Goal: Communication & Community: Answer question/provide support

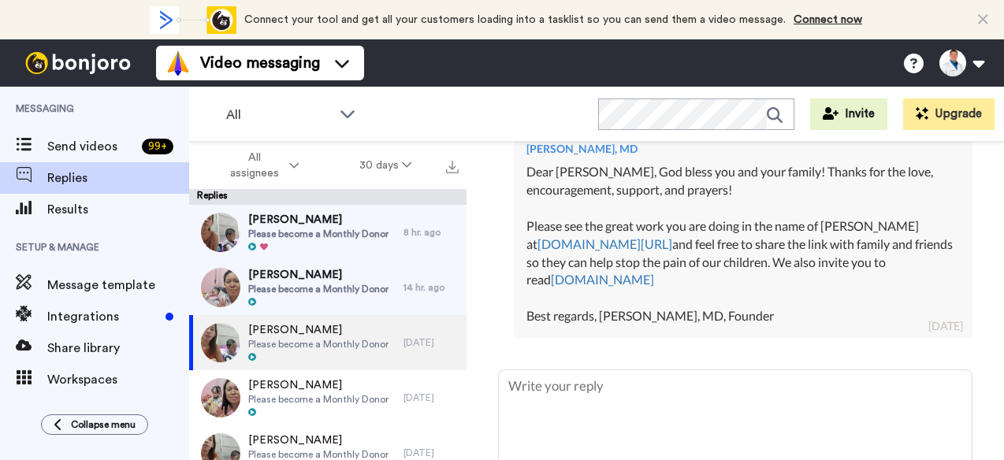
scroll to position [649, 0]
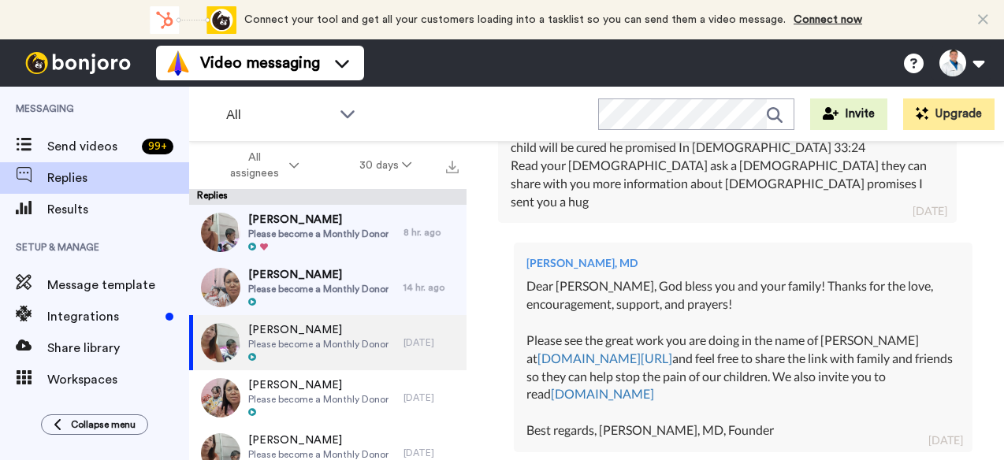
drag, startPoint x: 793, startPoint y: 384, endPoint x: 641, endPoint y: 264, distance: 193.4
drag, startPoint x: 641, startPoint y: 264, endPoint x: 612, endPoint y: 406, distance: 144.8
drag, startPoint x: 612, startPoint y: 406, endPoint x: 898, endPoint y: 363, distance: 289.1
click at [898, 363] on div "Dear [PERSON_NAME], God bless you and your family! Thanks for the love, encoura…" at bounding box center [742, 358] width 433 height 162
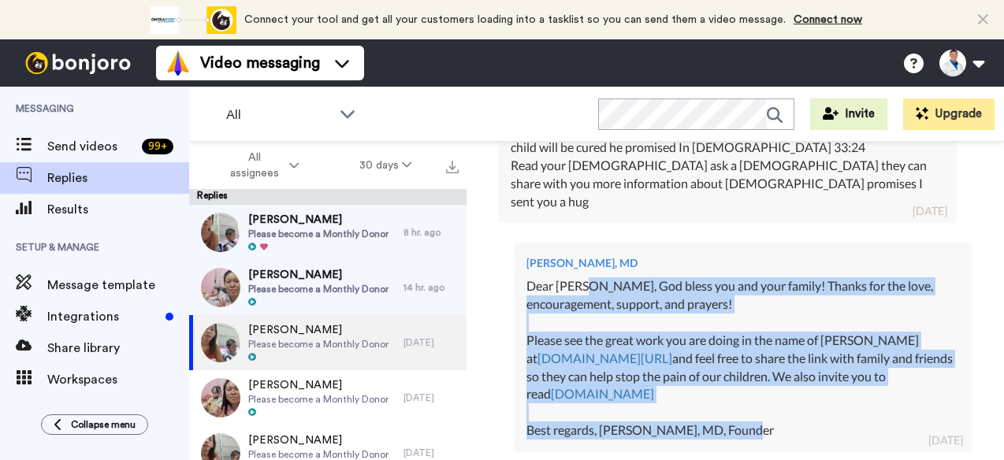
drag, startPoint x: 839, startPoint y: 372, endPoint x: 582, endPoint y: 229, distance: 293.8
click at [582, 277] on div "Dear [PERSON_NAME], God bless you and your family! Thanks for the love, encoura…" at bounding box center [742, 358] width 433 height 162
copy div "[DEMOGRAPHIC_DATA] bless you and your family! Thanks for the love, encouragemen…"
click at [582, 277] on div "Dear [PERSON_NAME], God bless you and your family! Thanks for the love, encoura…" at bounding box center [742, 358] width 433 height 162
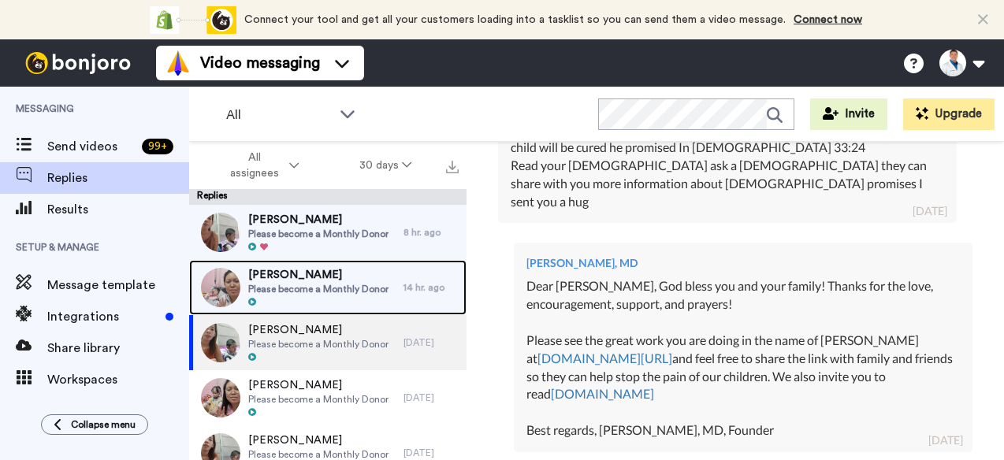
click at [361, 273] on span "[PERSON_NAME]" at bounding box center [318, 275] width 140 height 16
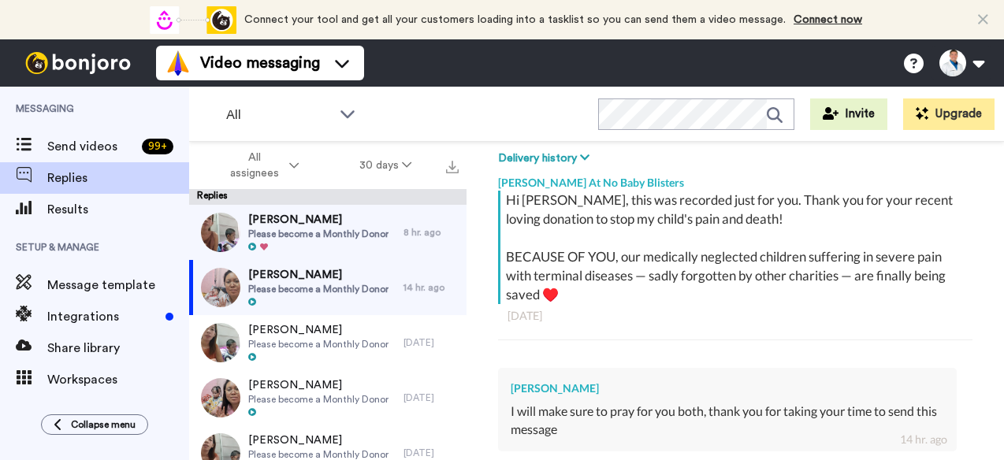
scroll to position [439, 0]
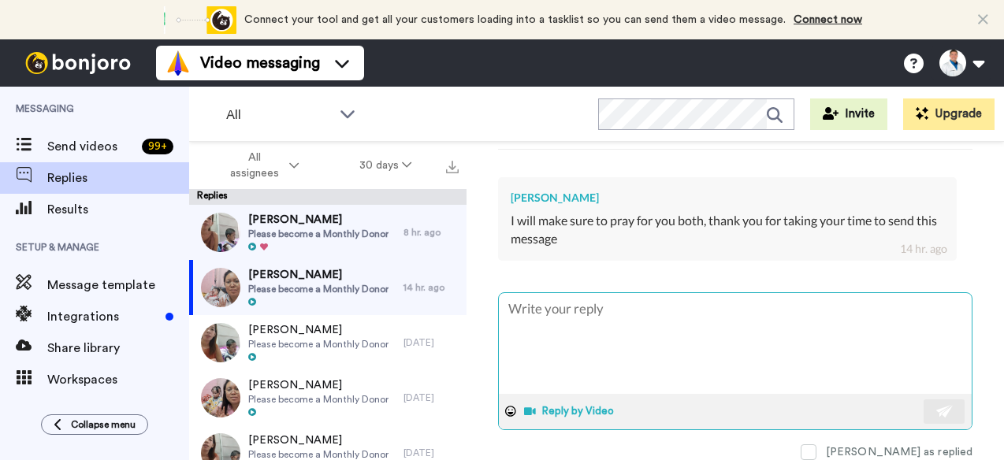
type textarea "x"
type textarea "D"
type textarea "x"
type textarea "De"
type textarea "x"
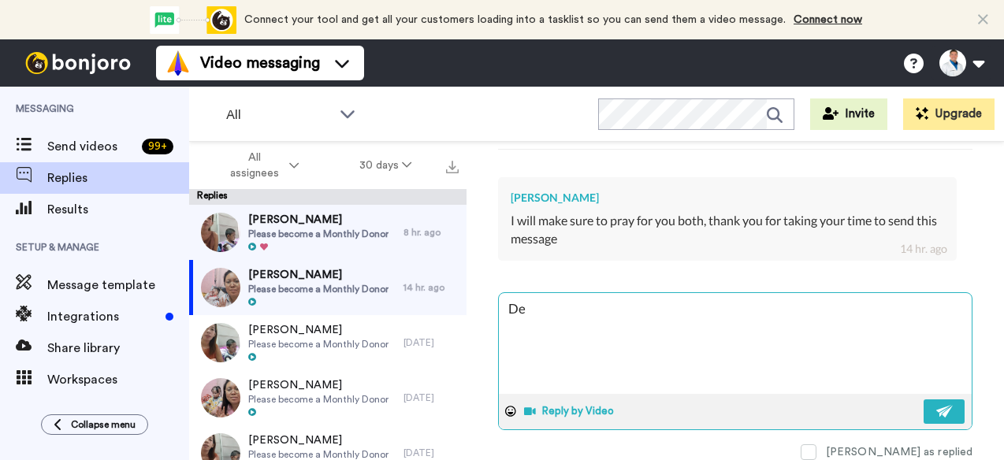
type textarea "Dea"
type textarea "x"
type textarea "Dear"
type textarea "x"
type textarea "Dear"
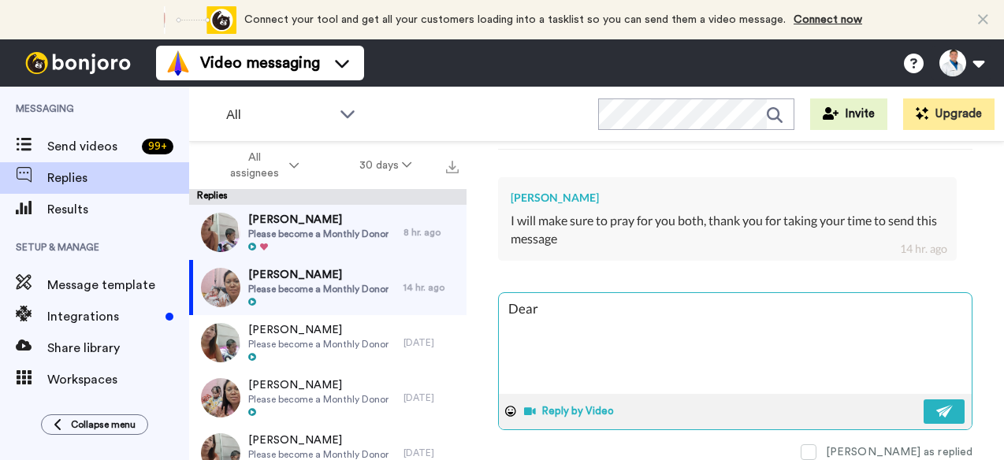
type textarea "x"
type textarea "Dear K"
type textarea "x"
type textarea "Dear [PERSON_NAME]"
type textarea "x"
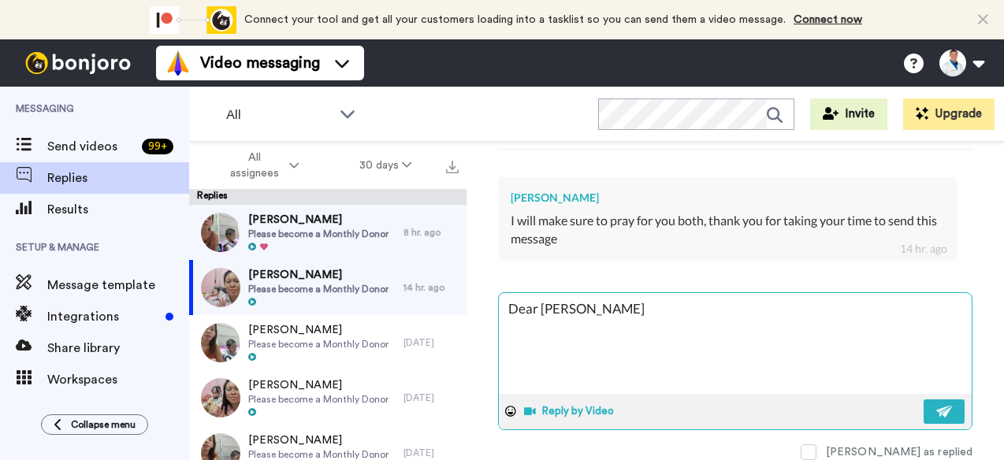
type textarea "Dear [PERSON_NAME]"
type textarea "x"
type textarea "Dear [PERSON_NAME]"
type textarea "x"
type textarea "Dear [PERSON_NAME],"
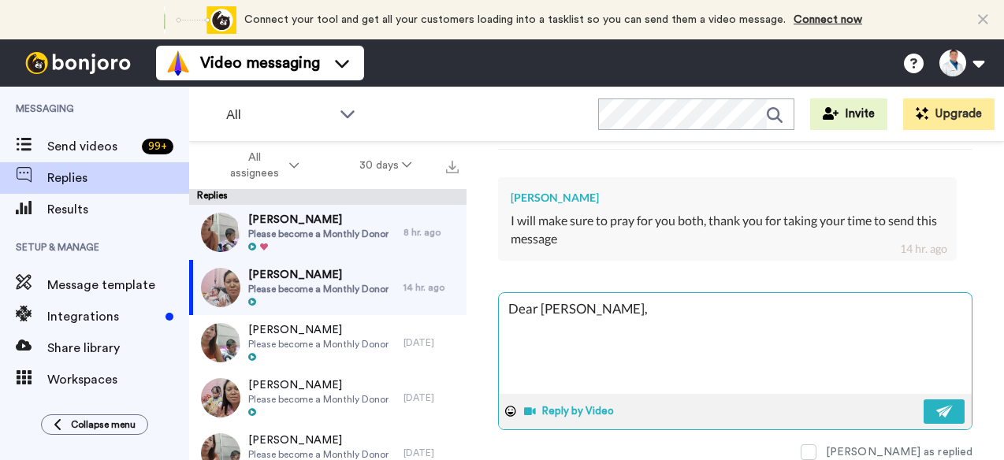
type textarea "x"
type textarea "Dear [PERSON_NAME],"
type textarea "x"
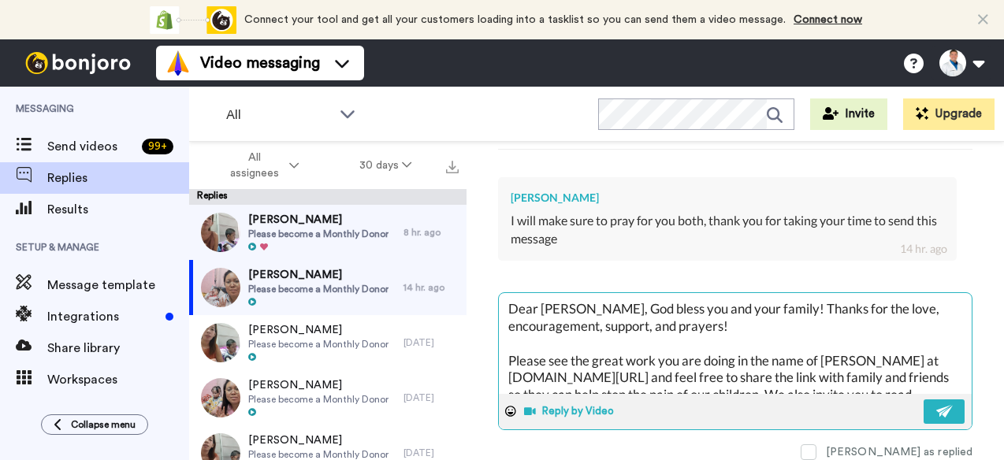
type textarea "Dear [PERSON_NAME], God bless you and your family! Thanks for the love, encoura…"
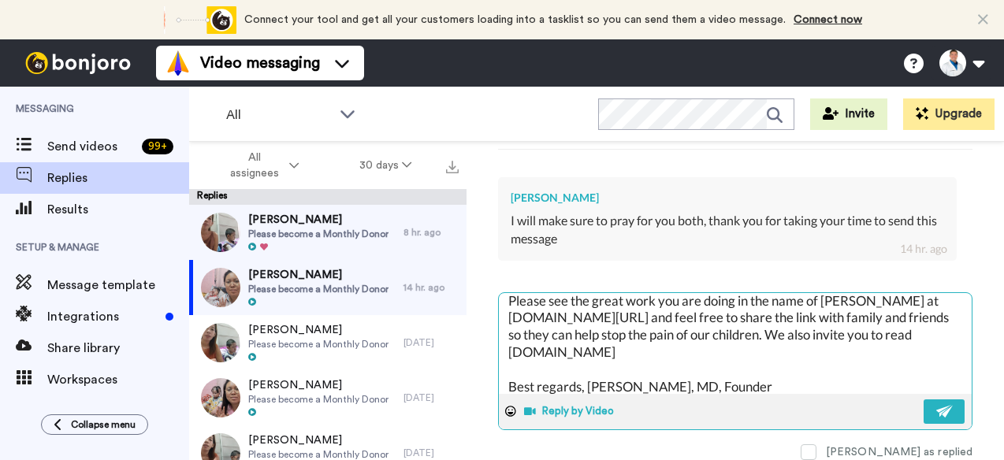
click at [611, 404] on button "Reply by Video" at bounding box center [570, 411] width 96 height 24
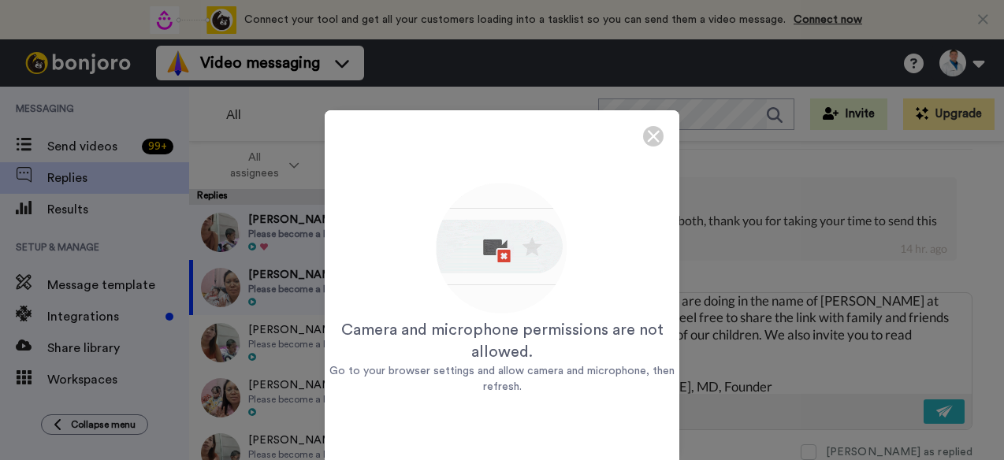
click at [647, 136] on img at bounding box center [653, 136] width 13 height 13
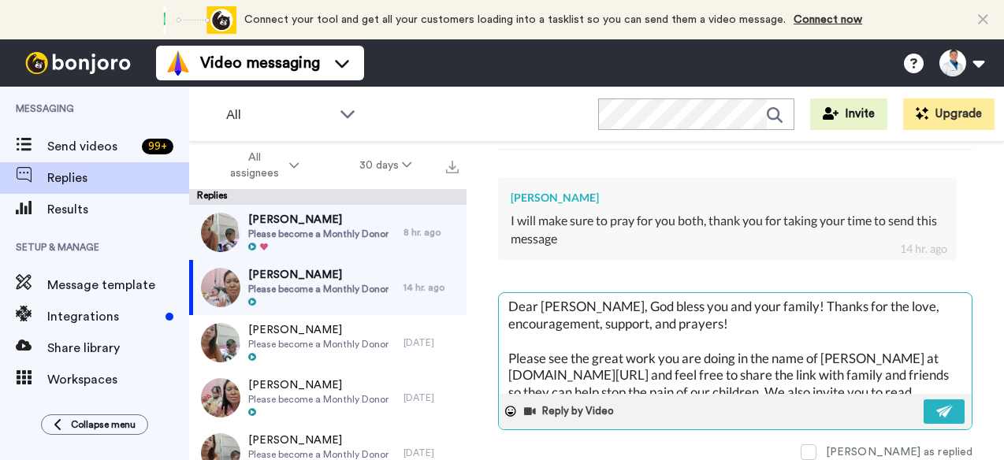
scroll to position [0, 0]
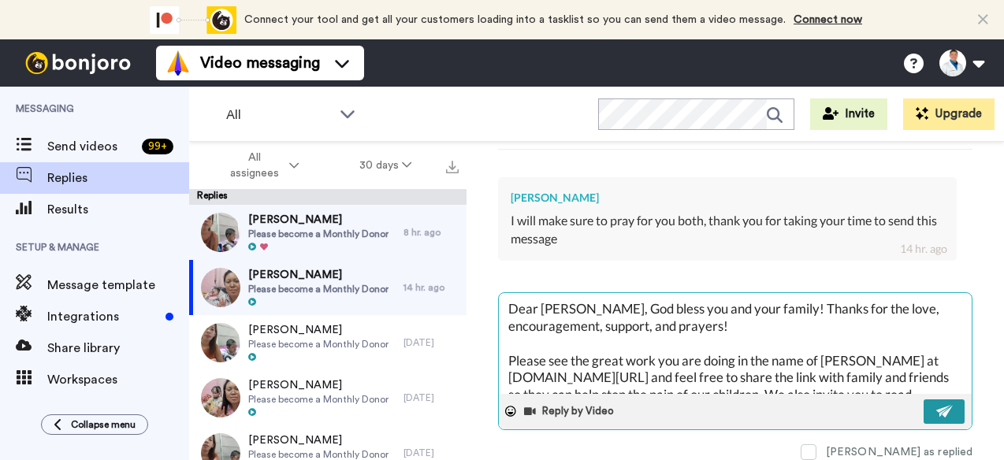
click at [933, 412] on button at bounding box center [943, 411] width 41 height 24
type textarea "x"
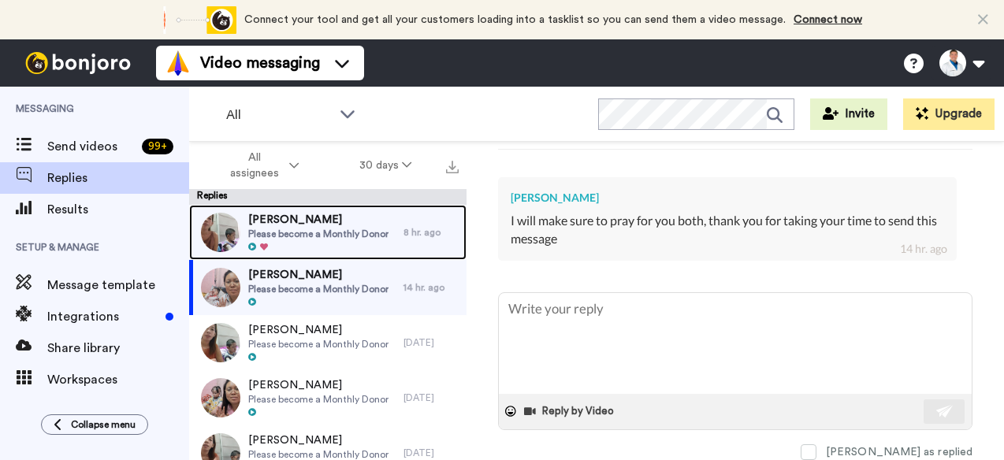
click at [337, 222] on span "[PERSON_NAME]" at bounding box center [318, 220] width 140 height 16
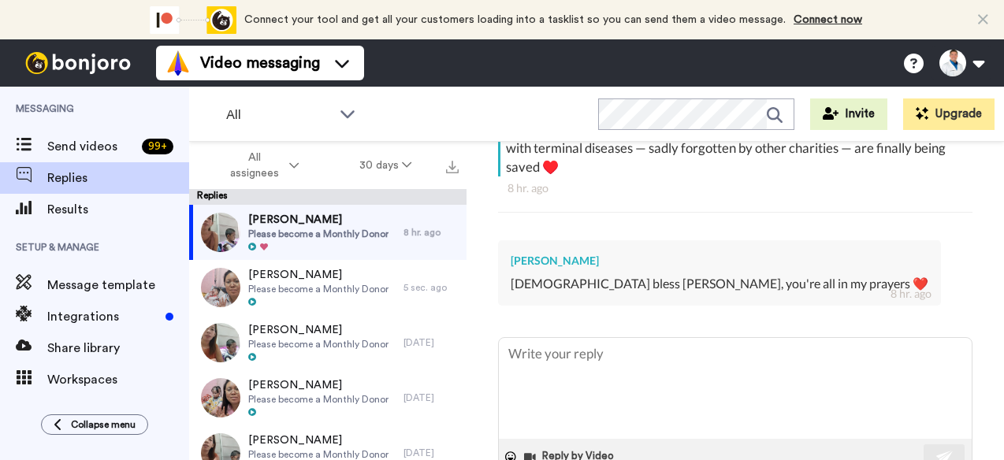
scroll to position [373, 0]
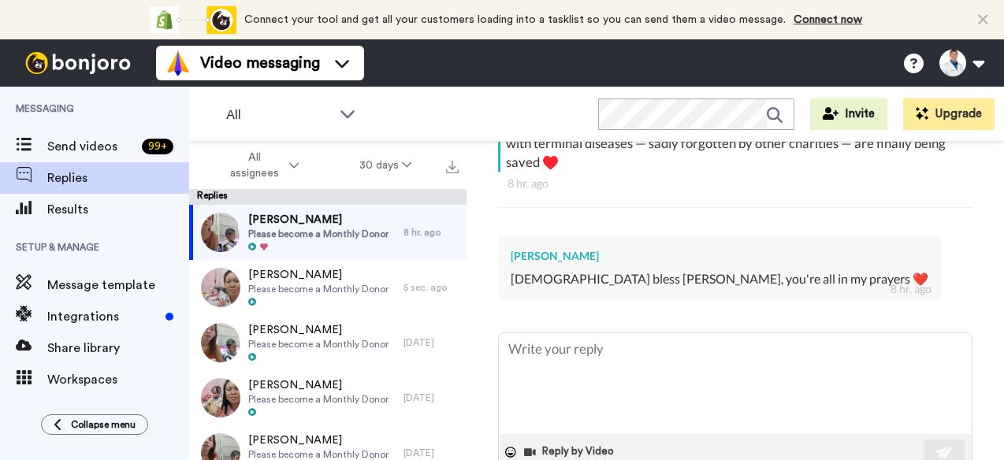
type textarea "x"
type textarea "D"
type textarea "x"
type textarea "De"
type textarea "x"
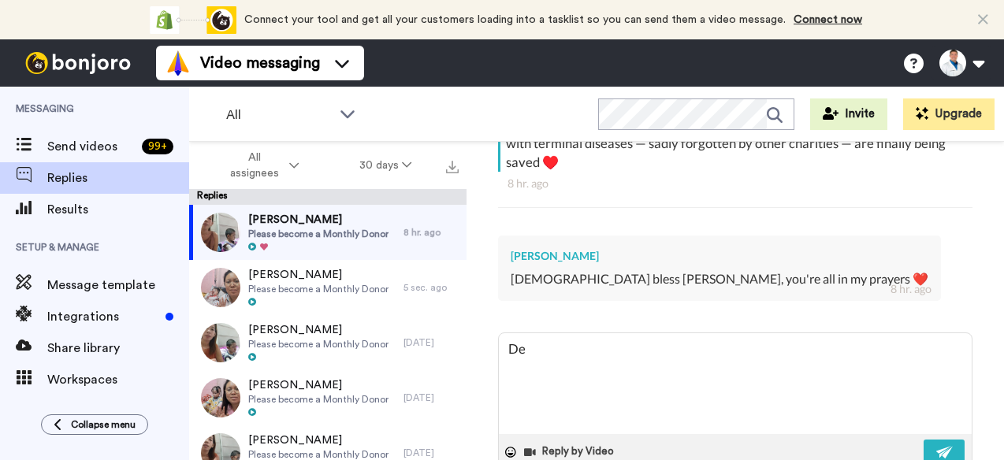
type textarea "Dea"
type textarea "x"
type textarea "Dear"
type textarea "x"
type textarea "Dear"
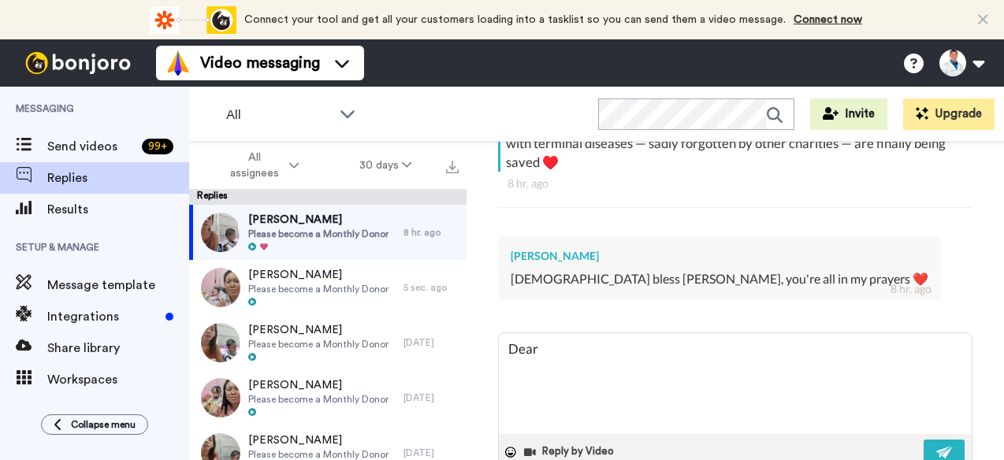
type textarea "x"
type textarea "Dear S"
type textarea "x"
type textarea "Dear [PERSON_NAME]"
type textarea "x"
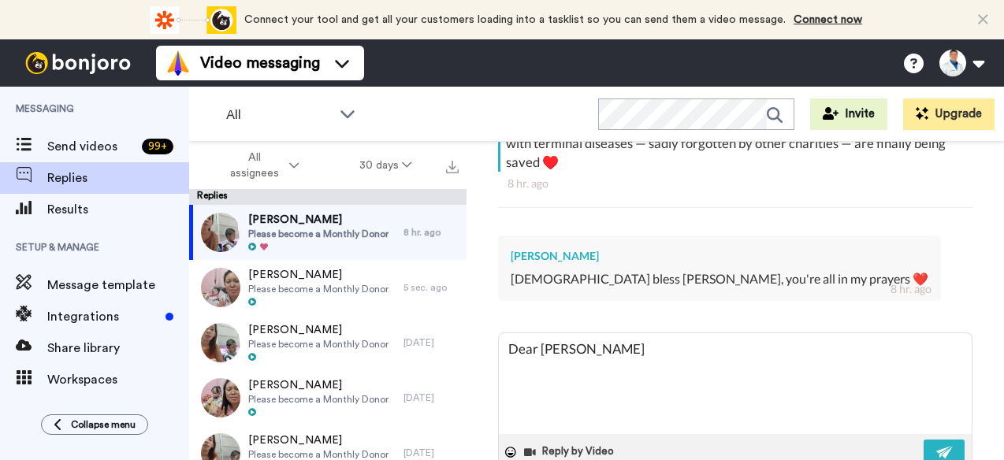
type textarea "Dear [PERSON_NAME]"
type textarea "x"
type textarea "Dear [PERSON_NAME]"
type textarea "x"
type textarea "Dear [PERSON_NAME]"
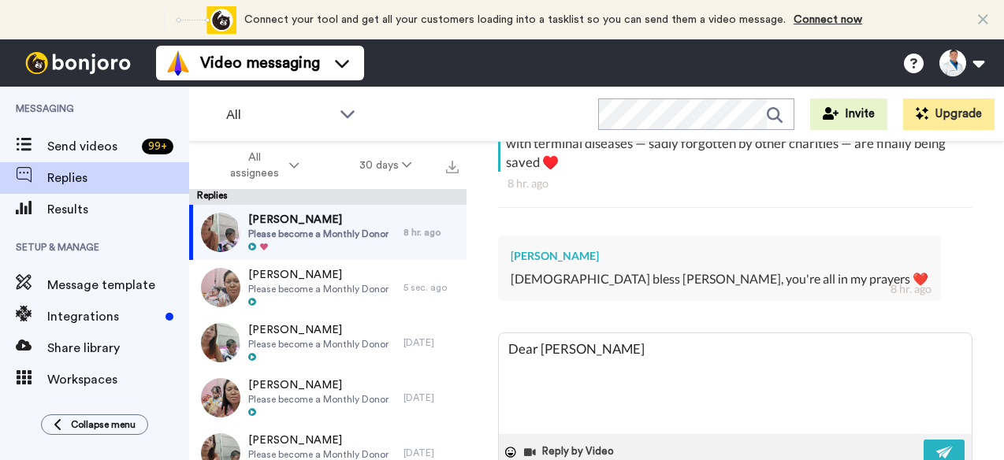
type textarea "x"
type textarea "Dear [PERSON_NAME]"
type textarea "x"
type textarea "Dear [PERSON_NAME]"
type textarea "x"
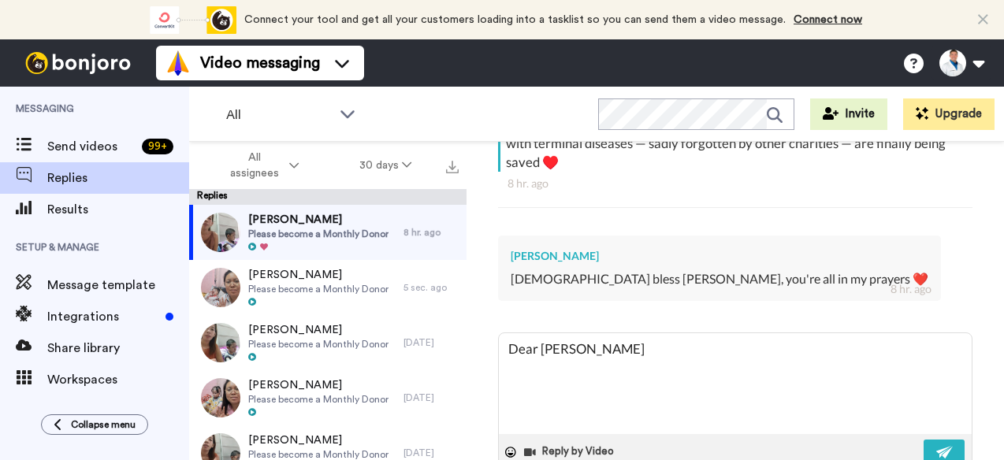
type textarea "Dear [PERSON_NAME]"
type textarea "x"
type textarea "Dear [PERSON_NAME],"
type textarea "x"
type textarea "Dear [PERSON_NAME],"
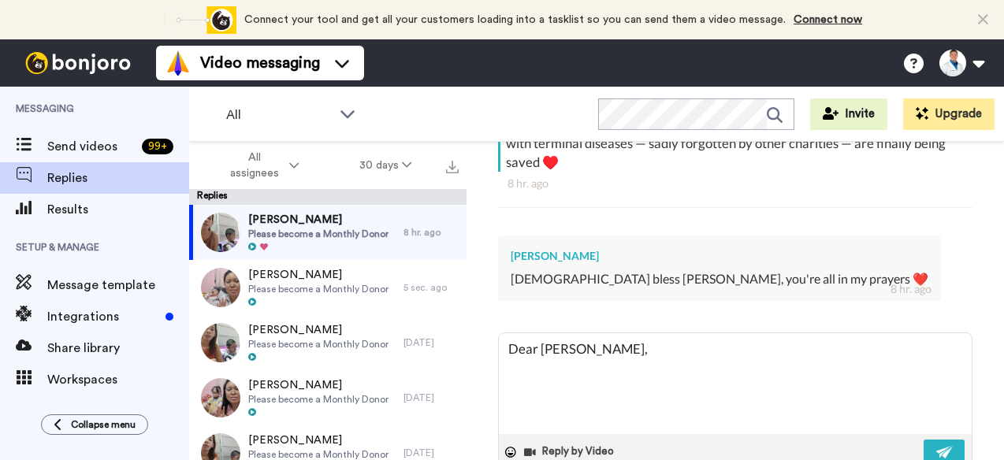
type textarea "x"
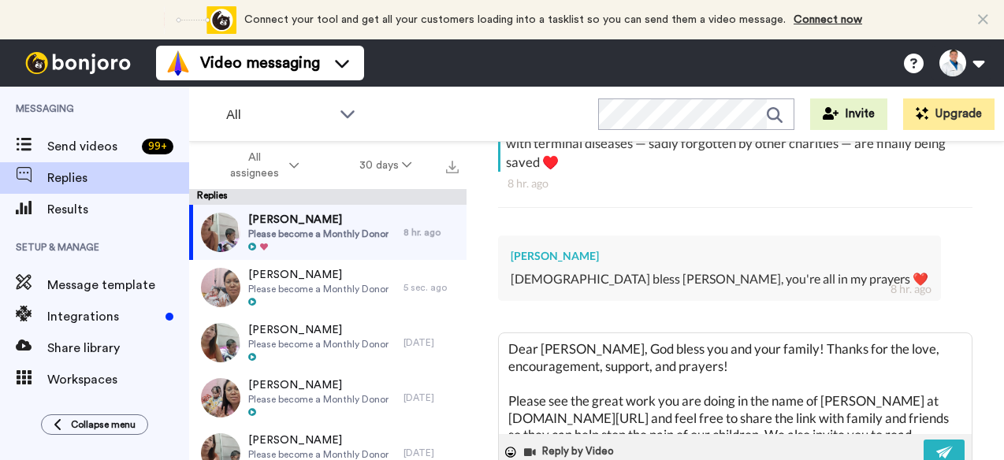
scroll to position [60, 0]
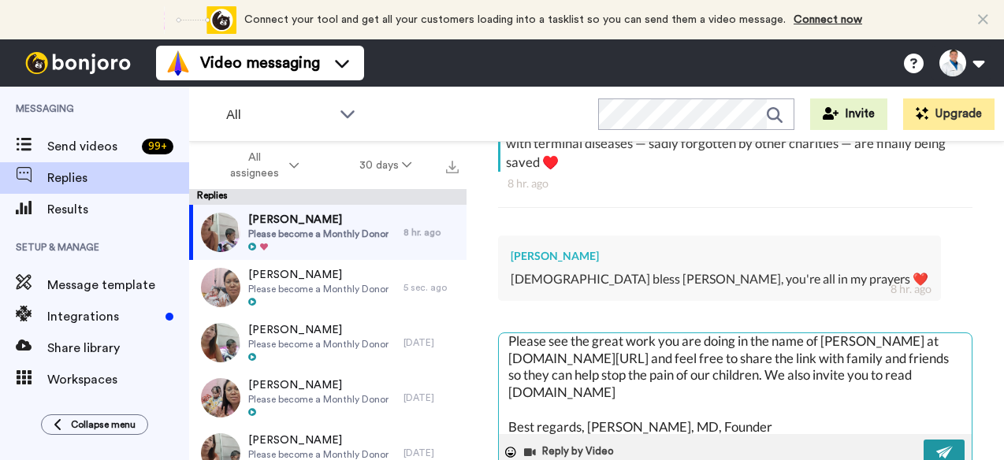
type textarea "Dear [PERSON_NAME], God bless you and your family! Thanks for the love, encoura…"
click at [936, 446] on img at bounding box center [944, 452] width 17 height 13
type textarea "x"
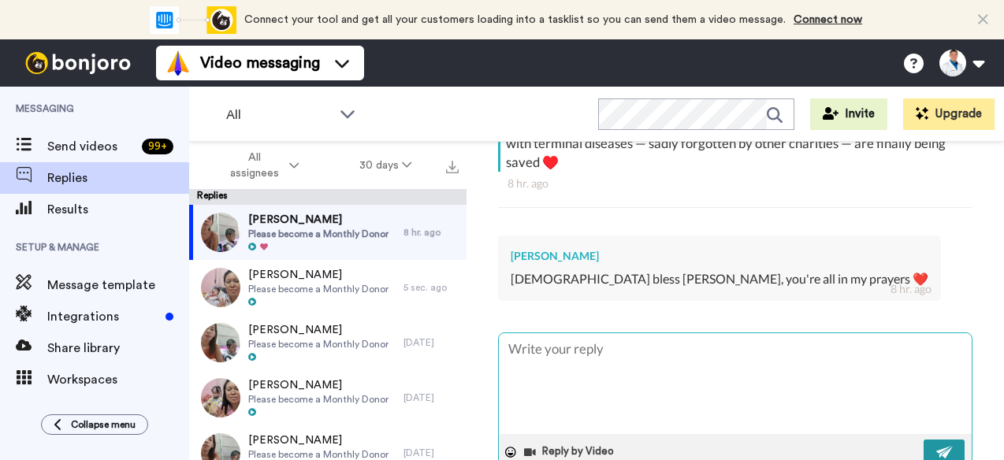
scroll to position [0, 0]
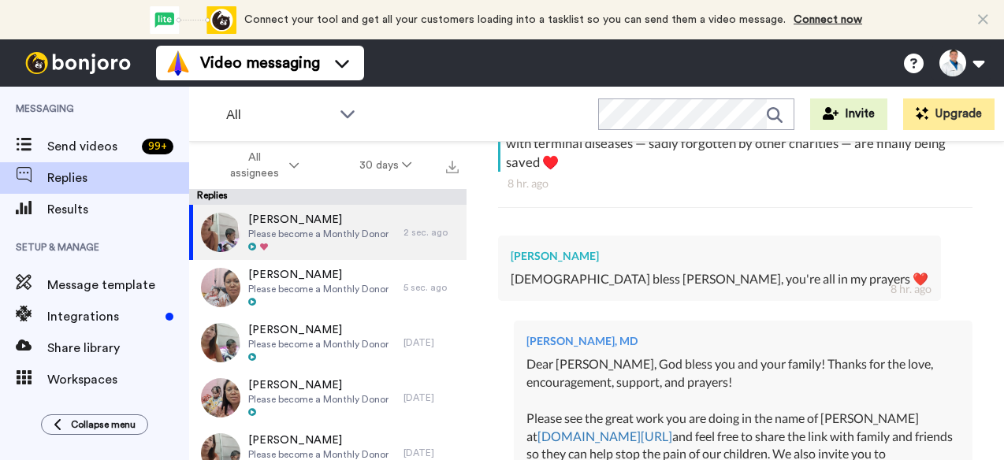
type textarea "x"
